Goal: Information Seeking & Learning: Learn about a topic

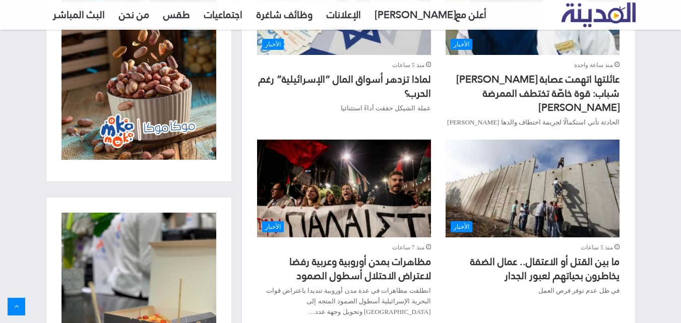
scroll to position [652, 0]
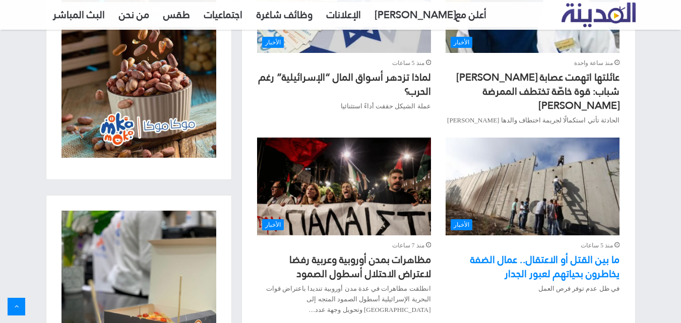
click at [584, 250] on link "ما بين القتل أو الاعتقال.. عمال الضفة يخاطرون بحياتهم لعبور الجدار" at bounding box center [544, 266] width 149 height 33
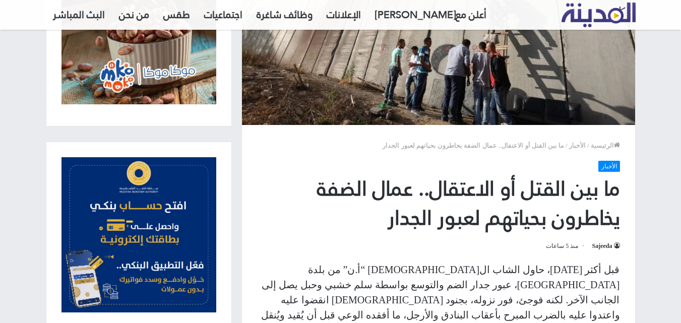
scroll to position [188, 0]
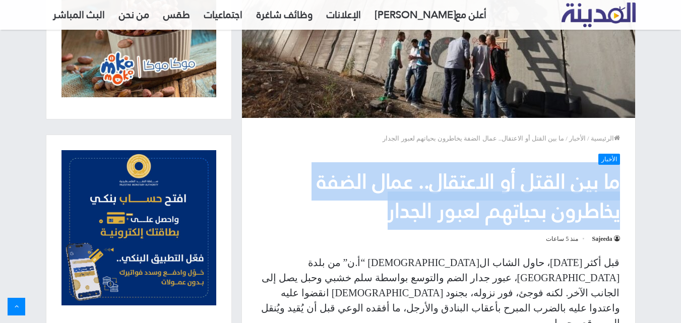
drag, startPoint x: 617, startPoint y: 184, endPoint x: 385, endPoint y: 216, distance: 234.5
click at [385, 216] on h1 "ما بين القتل أو الاعتقال.. عمال الضفة يخاطرون بحياتهم لعبور الجدار" at bounding box center [438, 196] width 363 height 58
copy h1 "ما بين القتل أو الاعتقال.. عمال الضفة يخاطرون بحياتهم لعبور الجدار"
click at [571, 75] on img at bounding box center [438, 4] width 393 height 227
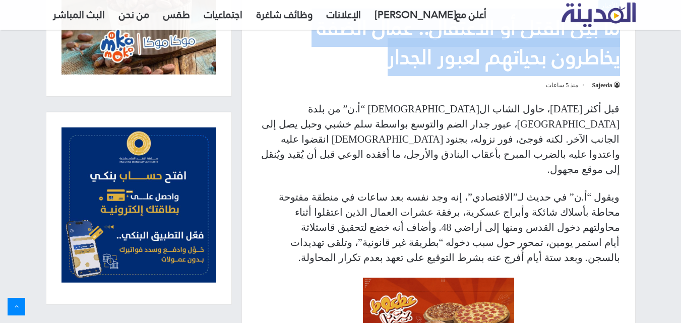
scroll to position [355, 0]
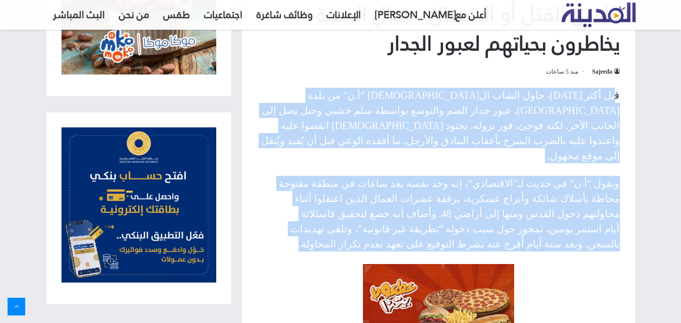
drag, startPoint x: 618, startPoint y: 96, endPoint x: 373, endPoint y: 196, distance: 265.0
copy div "lo ipsu do sit، amet conse adipiscin “e.s” do eius tempo inci utlab، etdo magn …"
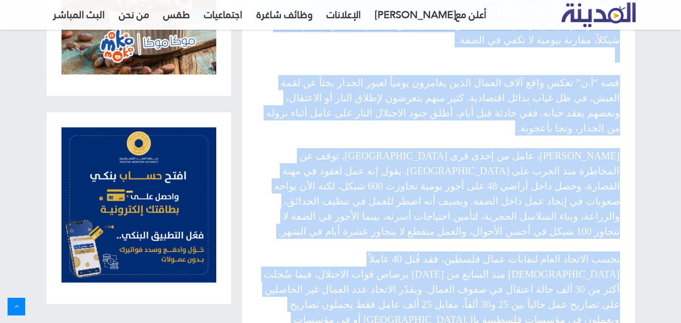
scroll to position [755, 0]
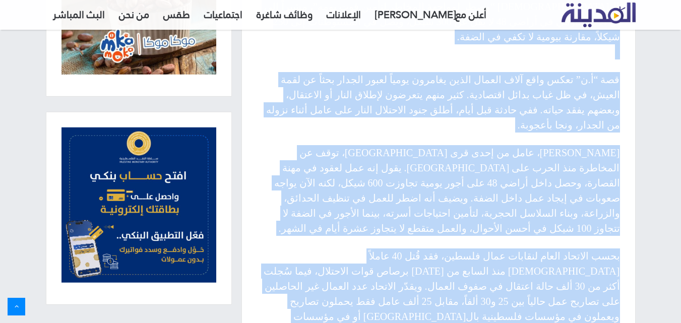
drag, startPoint x: 618, startPoint y: 99, endPoint x: 305, endPoint y: 255, distance: 349.2
click at [305, 255] on div "قبل أكثر [DATE]، حاول الشاب ال[DEMOGRAPHIC_DATA] “أ.ن” من بلدة [GEOGRAPHIC_DATA…" at bounding box center [438, 79] width 393 height 782
copy div "lore ipsu dolorsi، amet consec adip elits doeius temp، in utla et dol magn، ali…"
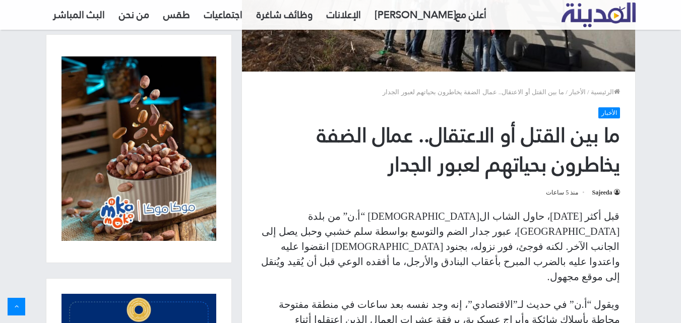
scroll to position [176, 0]
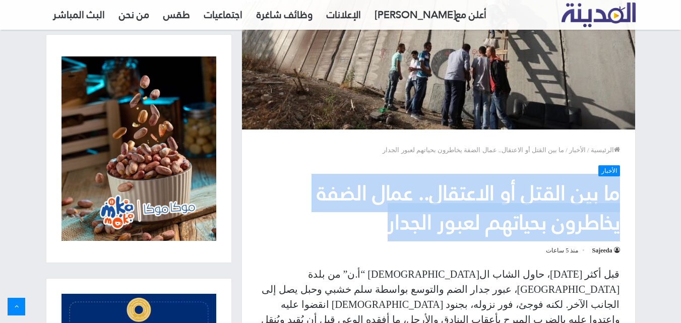
drag, startPoint x: 618, startPoint y: 196, endPoint x: 390, endPoint y: 227, distance: 230.4
click at [390, 227] on h1 "ما بين القتل أو الاعتقال.. عمال الضفة يخاطرون بحياتهم لعبور الجدار" at bounding box center [438, 208] width 363 height 58
copy h1 "ما بين القتل أو الاعتقال.. عمال الضفة يخاطرون بحياتهم لعبور الجدار"
